Goal: Use online tool/utility: Utilize a website feature to perform a specific function

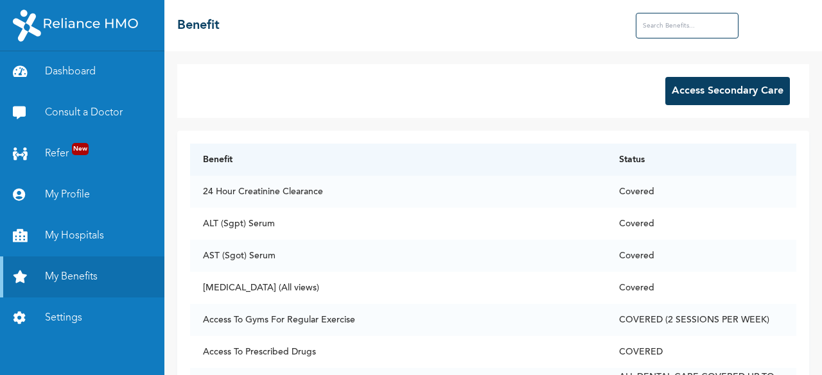
click at [695, 90] on button "Access Secondary Care" at bounding box center [727, 91] width 125 height 28
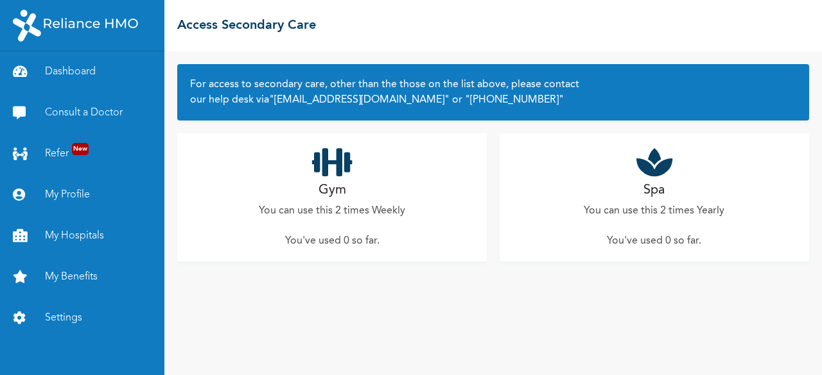
click at [336, 179] on div "Gym You can use this 2 times Weekly You've used 0 so far ." at bounding box center [331, 197] width 309 height 128
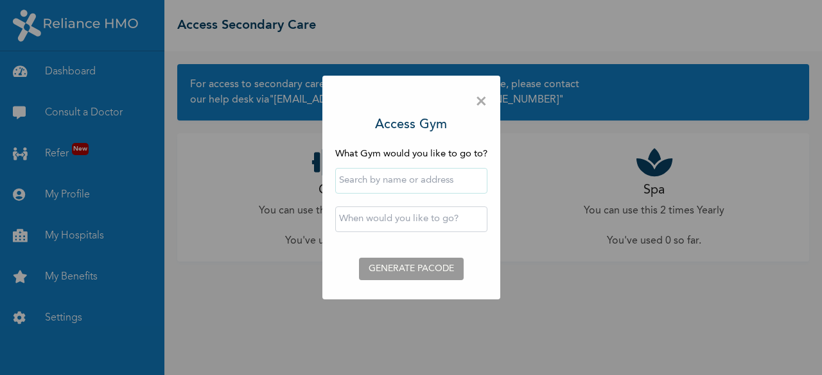
click at [435, 191] on input "text" at bounding box center [411, 181] width 152 height 26
type input "[GEOGRAPHIC_DATA]"
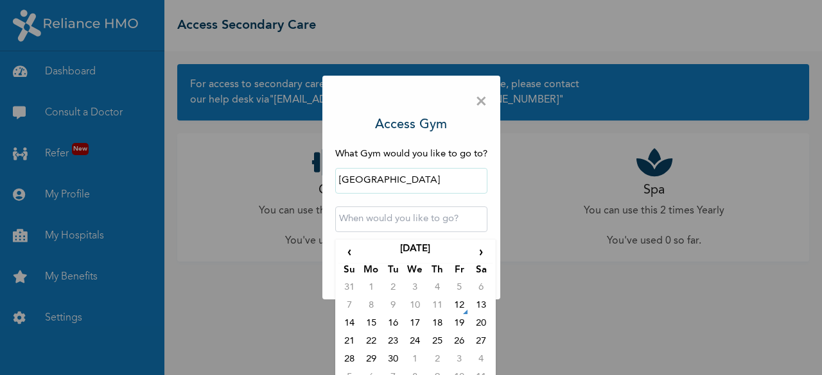
click at [390, 227] on input "text" at bounding box center [411, 220] width 152 height 26
click at [452, 310] on td "12" at bounding box center [459, 308] width 22 height 18
type input "[DATE] 12:00 AM"
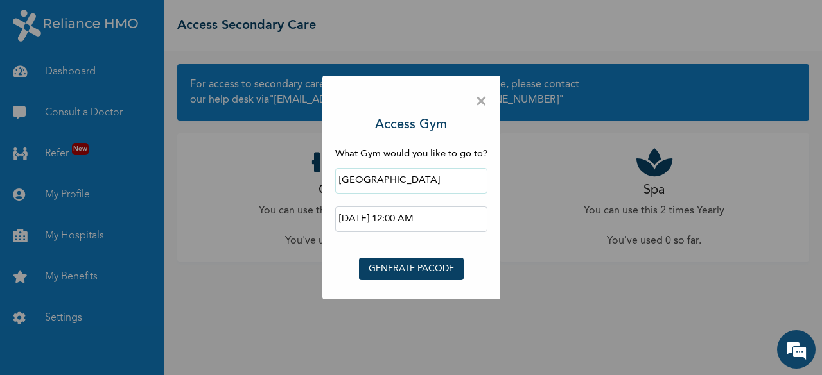
click at [441, 270] on button "GENERATE PACODE" at bounding box center [411, 269] width 105 height 22
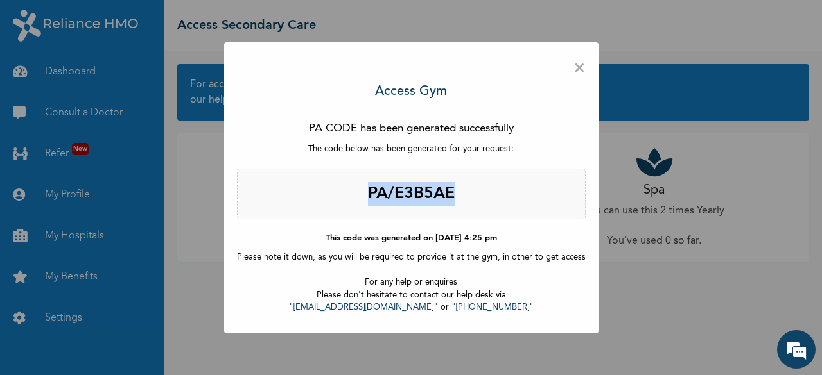
drag, startPoint x: 362, startPoint y: 188, endPoint x: 458, endPoint y: 191, distance: 96.3
click at [458, 191] on h2 "PA/E3B5AE" at bounding box center [411, 194] width 349 height 51
copy h2 "PA/E3B5AE"
click at [66, 196] on div "× Access Gym PA CODE has been generated successfully The code below has been ge…" at bounding box center [411, 187] width 822 height 375
click at [580, 66] on span "×" at bounding box center [579, 68] width 12 height 27
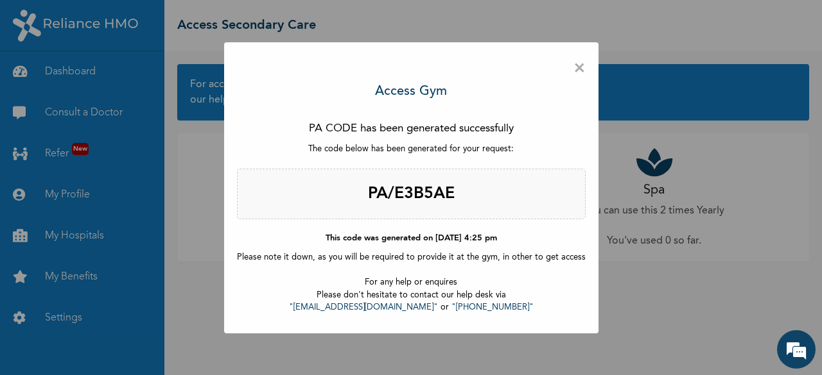
click at [576, 70] on span "×" at bounding box center [579, 68] width 12 height 27
drag, startPoint x: 67, startPoint y: 51, endPoint x: 69, endPoint y: 71, distance: 20.1
click at [69, 71] on div "× Access Gym PA CODE has been generated successfully The code below has been ge…" at bounding box center [411, 187] width 822 height 375
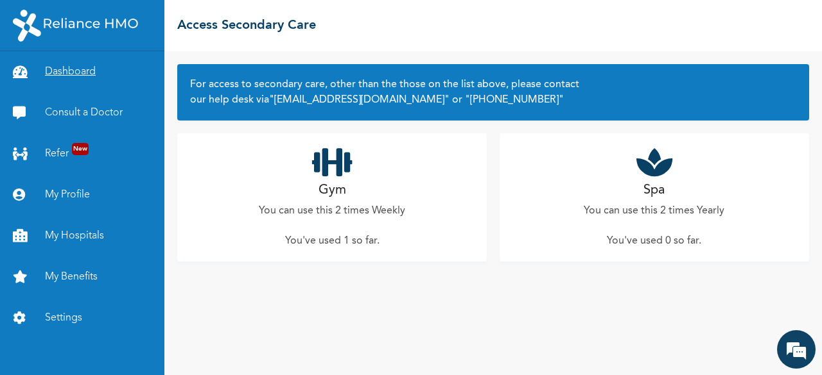
click at [68, 65] on link "Dashboard" at bounding box center [82, 71] width 164 height 41
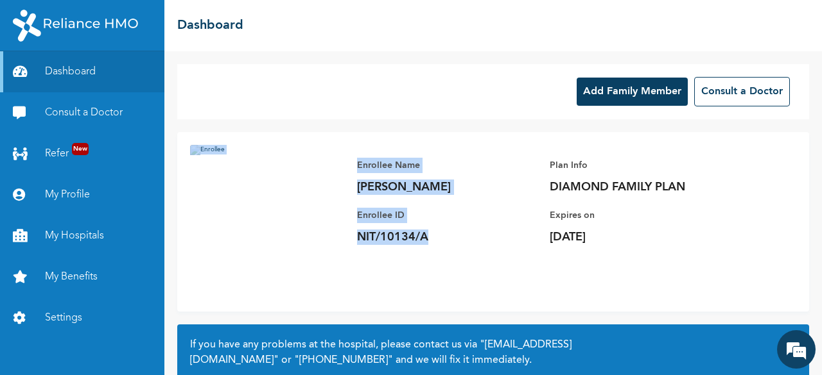
drag, startPoint x: 434, startPoint y: 237, endPoint x: 334, endPoint y: 245, distance: 100.4
click at [334, 245] on div "Enrollee Name Musa Daniel Abershi Enrollee ID NIT/10134/A Plan Info DIAMOND FAM…" at bounding box center [493, 222] width 632 height 180
click at [440, 243] on p "NIT/10134/A" at bounding box center [447, 237] width 180 height 15
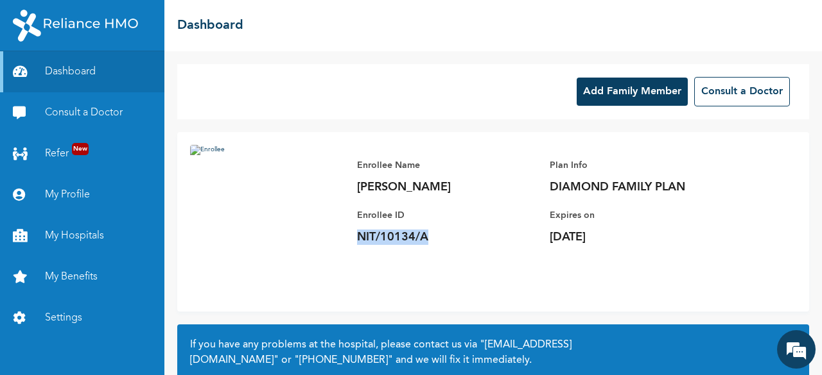
drag, startPoint x: 426, startPoint y: 233, endPoint x: 359, endPoint y: 243, distance: 67.5
click at [359, 243] on p "NIT/10134/A" at bounding box center [447, 237] width 180 height 15
copy p "NIT/10134/A"
